Goal: Check status: Check status

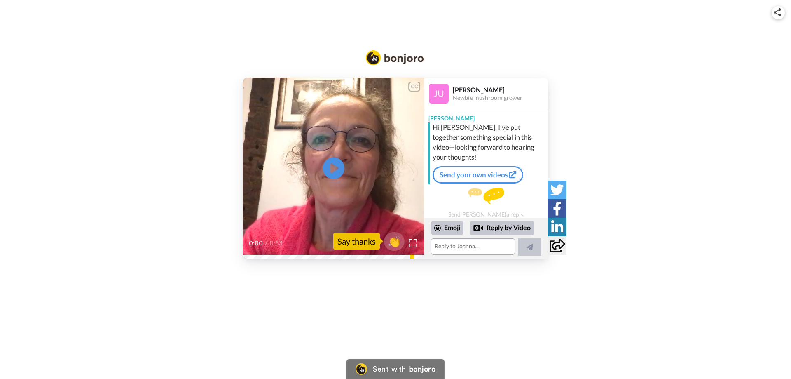
click at [339, 162] on icon at bounding box center [334, 168] width 22 height 22
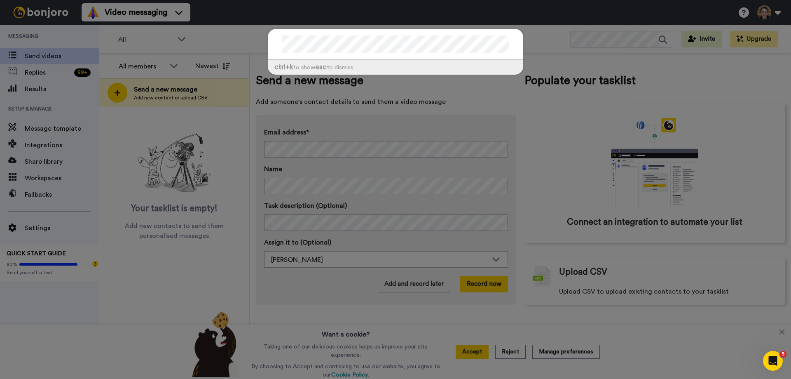
click at [233, 39] on div "ctrl +k to show esc to dismiss" at bounding box center [395, 189] width 791 height 379
click at [565, 41] on div "ctrl +k to show esc to dismiss" at bounding box center [395, 189] width 791 height 379
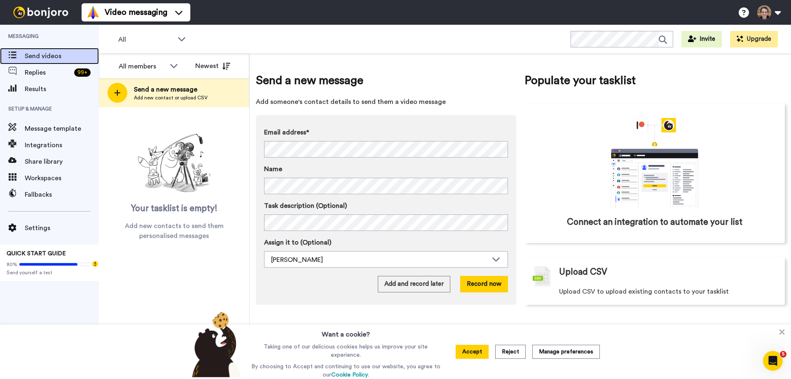
click at [33, 53] on span "Send videos" at bounding box center [62, 56] width 74 height 10
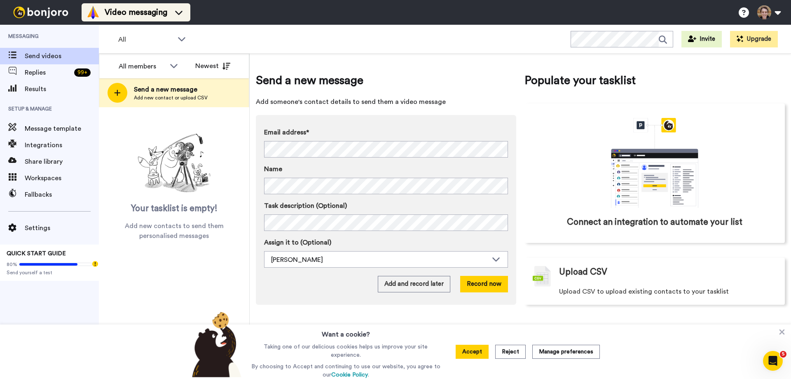
click at [123, 21] on li "Video messaging" at bounding box center [136, 12] width 109 height 18
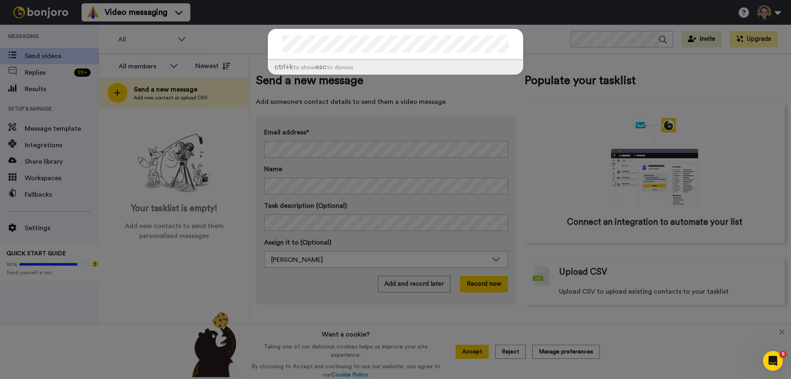
click at [554, 23] on div "ctrl +k to show esc to dismiss" at bounding box center [395, 189] width 791 height 379
click at [541, 42] on div "ctrl +k to show esc to dismiss" at bounding box center [395, 189] width 791 height 379
click at [33, 86] on div "ctrl +k to show esc to dismiss" at bounding box center [395, 189] width 791 height 379
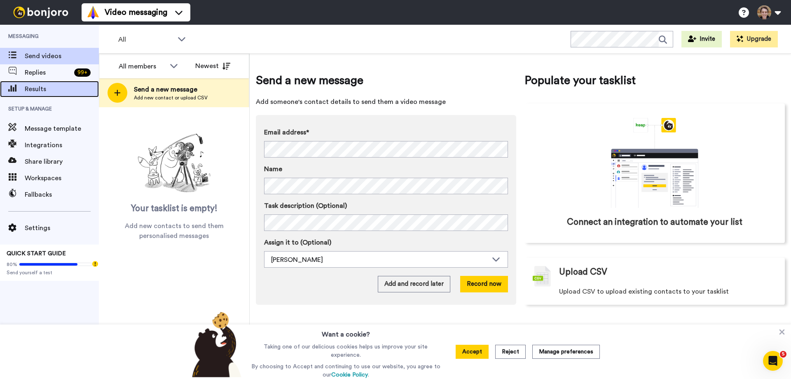
click at [31, 93] on span "Results" at bounding box center [62, 89] width 74 height 10
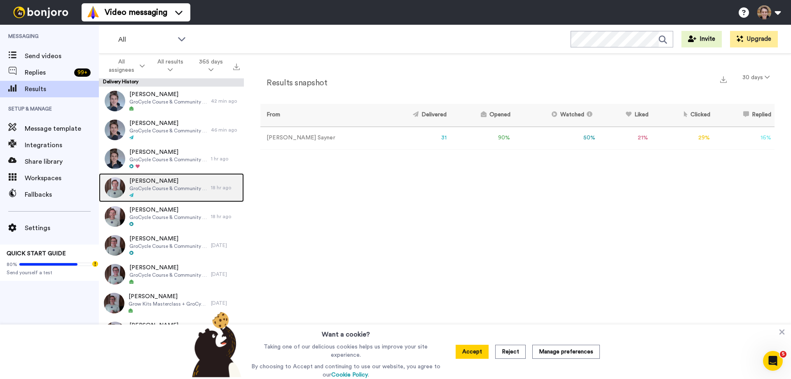
click at [161, 182] on span "Michael Mclellan" at bounding box center [167, 181] width 77 height 8
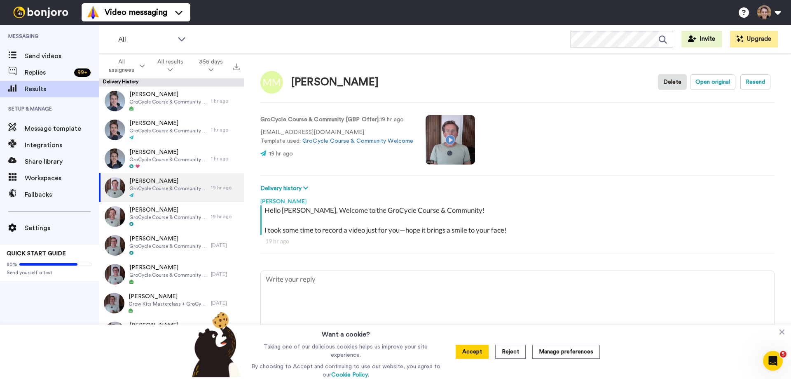
type textarea "x"
